Goal: Task Accomplishment & Management: Manage account settings

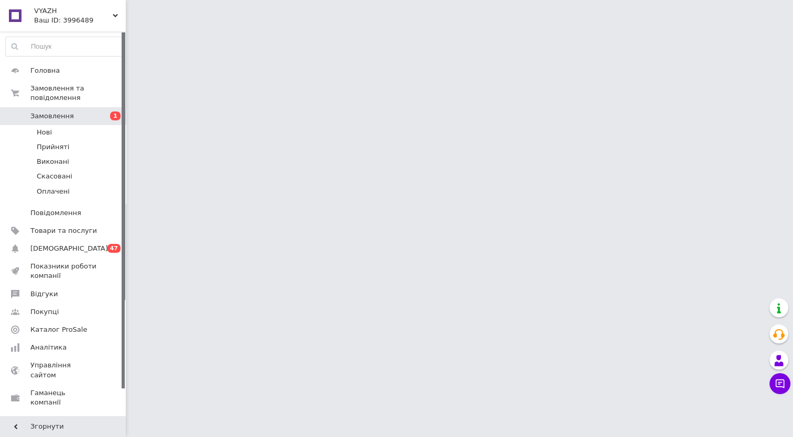
click at [45, 112] on span "Замовлення" at bounding box center [51, 116] width 43 height 9
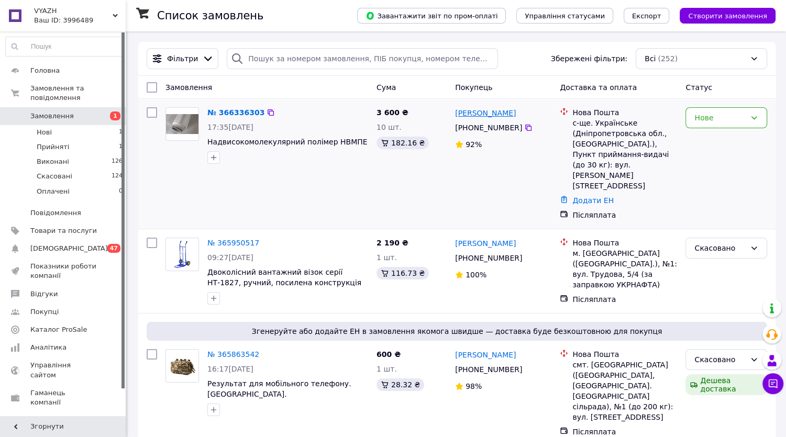
click at [490, 116] on link "[PERSON_NAME]" at bounding box center [485, 113] width 61 height 10
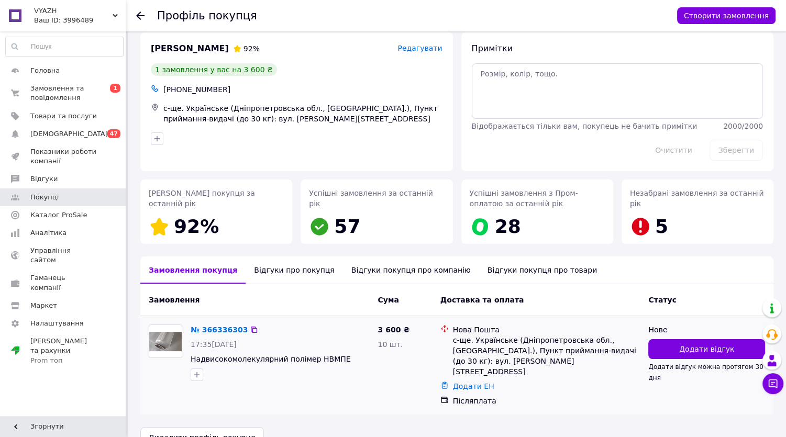
scroll to position [24, 0]
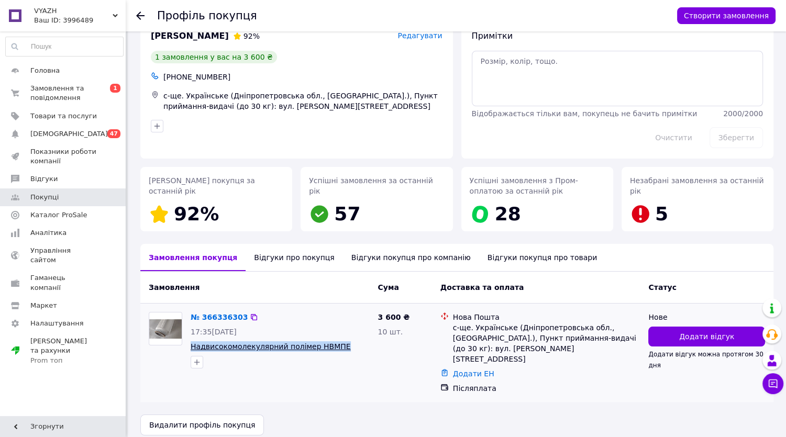
drag, startPoint x: 186, startPoint y: 345, endPoint x: 333, endPoint y: 344, distance: 146.2
click at [333, 344] on div "№ 366336303 17:35[DATE] Надвисокомолекулярний полімер НВМПЕ" at bounding box center [279, 340] width 187 height 65
copy span "Надвисокомолекулярний полімер НВМПЕ"
click at [44, 10] on span "VYAZH" at bounding box center [73, 10] width 79 height 9
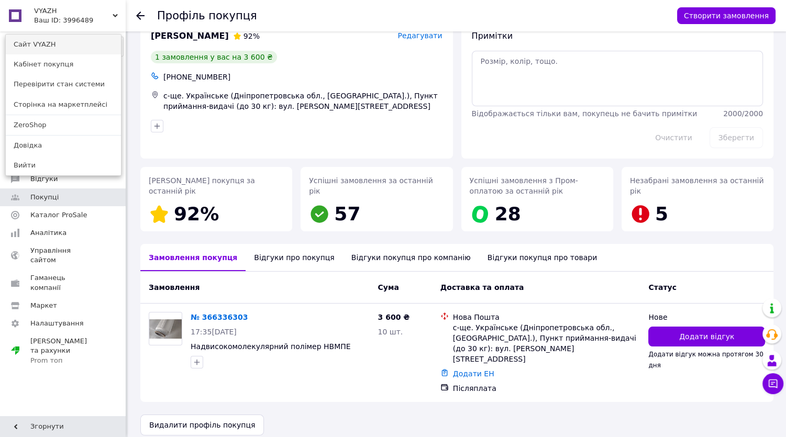
click at [38, 45] on link "Сайт VYAZH" at bounding box center [63, 45] width 115 height 20
